Goal: Task Accomplishment & Management: Manage account settings

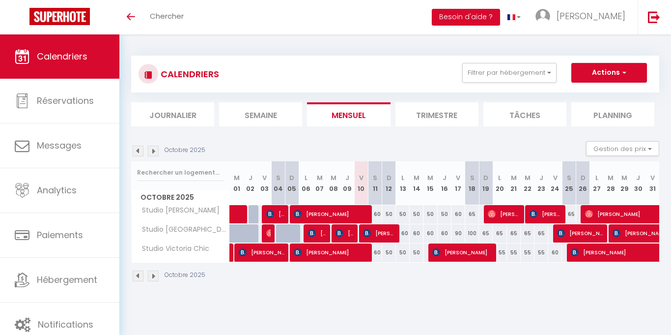
select select
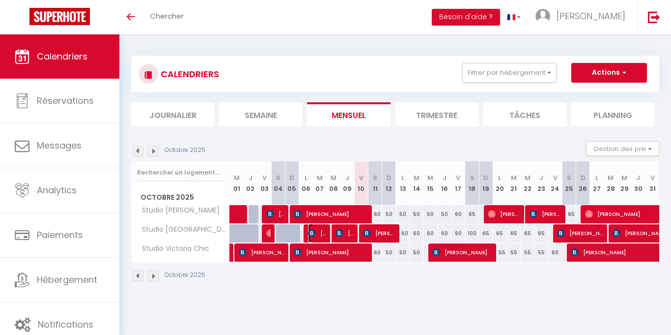
click at [320, 232] on span "[PERSON_NAME]" at bounding box center [317, 233] width 18 height 19
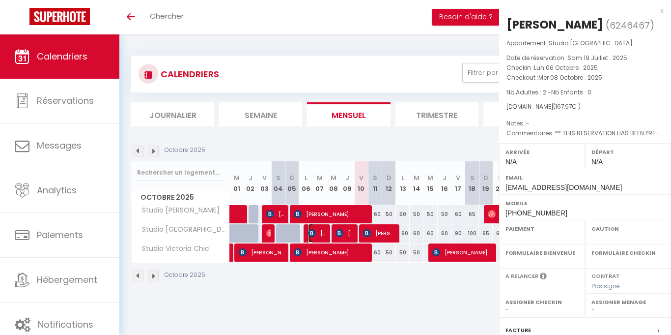
select select "OK"
select select "0"
select select "1"
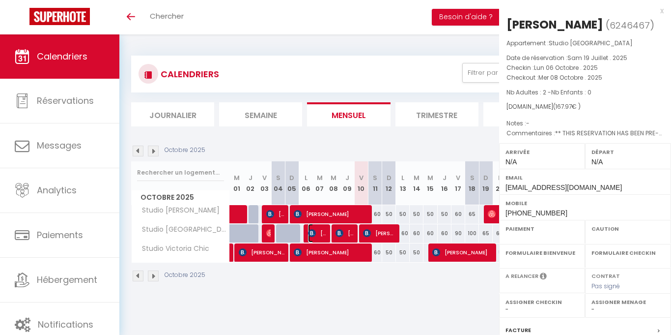
select select
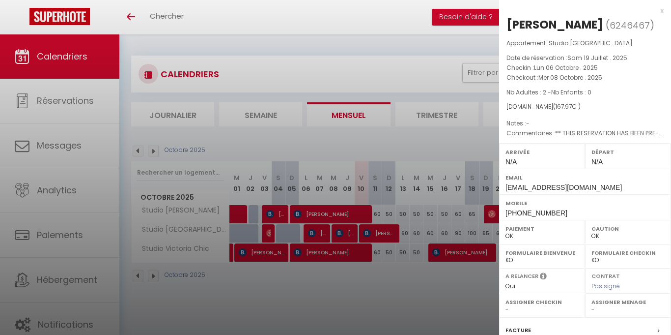
click at [339, 284] on div at bounding box center [335, 167] width 671 height 335
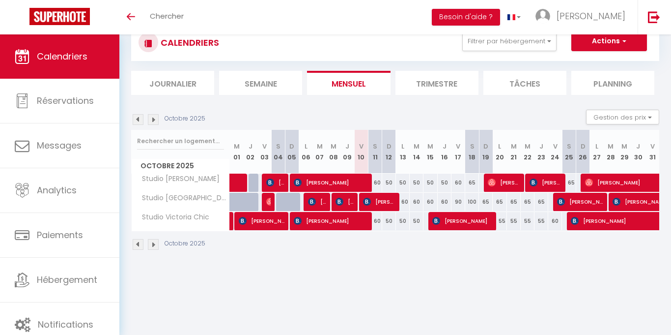
scroll to position [34, 0]
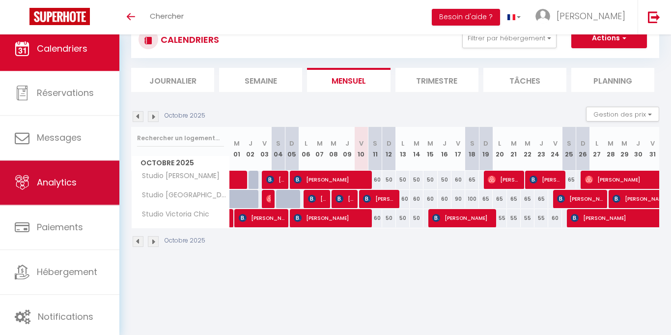
click at [69, 182] on span "Analytics" at bounding box center [57, 182] width 40 height 12
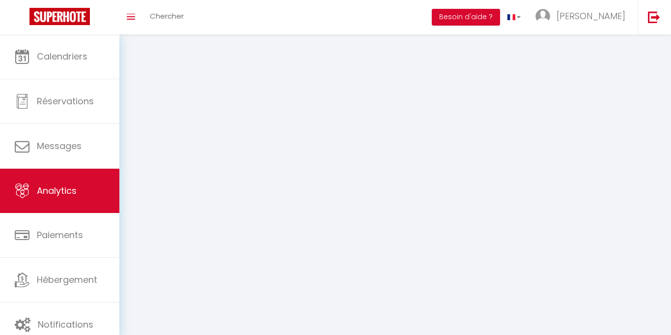
select select "2025"
select select "10"
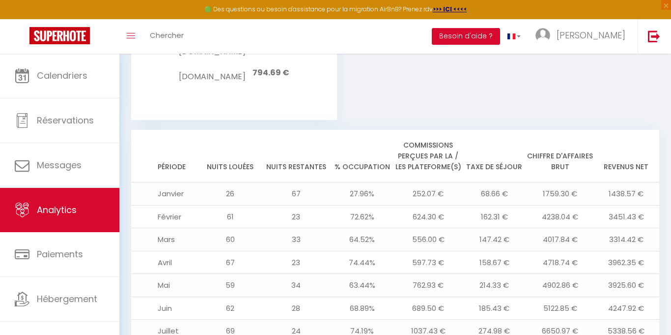
scroll to position [934, 0]
